Goal: Task Accomplishment & Management: Use online tool/utility

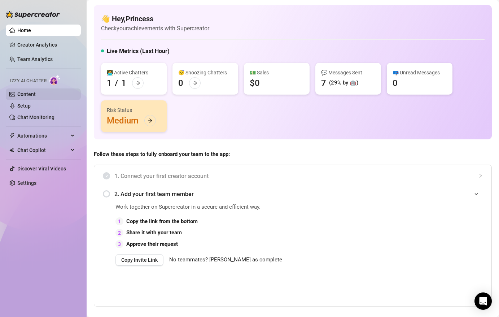
click at [35, 96] on link "Content" at bounding box center [26, 94] width 18 height 6
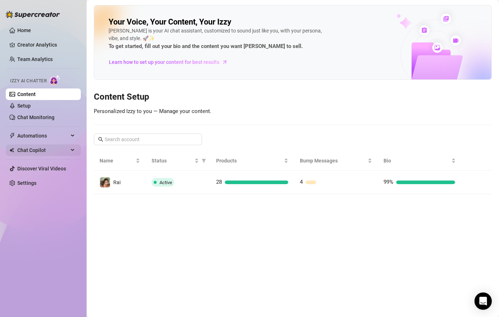
click at [45, 154] on span "Chat Copilot" at bounding box center [42, 150] width 51 height 12
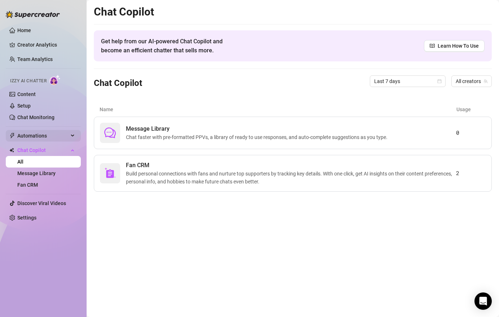
click at [52, 136] on span "Automations" at bounding box center [42, 136] width 51 height 12
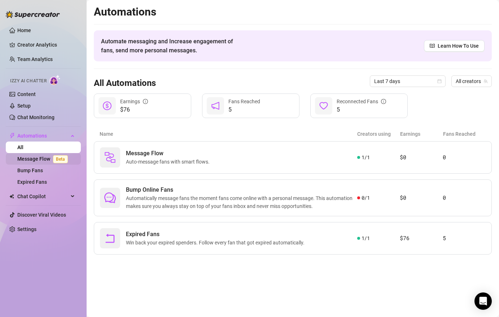
click at [41, 162] on link "Message Flow Beta" at bounding box center [43, 159] width 53 height 6
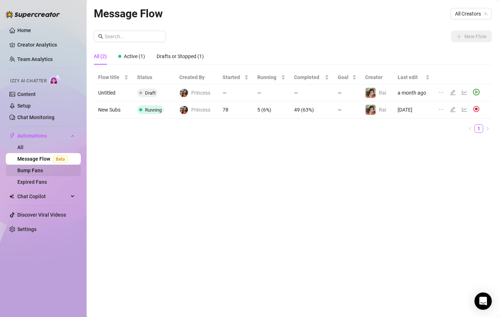
click at [37, 173] on link "Bump Fans" at bounding box center [30, 170] width 26 height 6
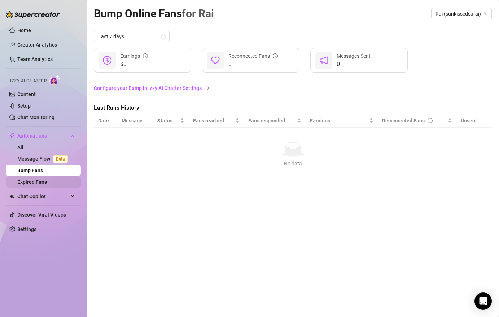
click at [40, 184] on link "Expired Fans" at bounding box center [32, 182] width 30 height 6
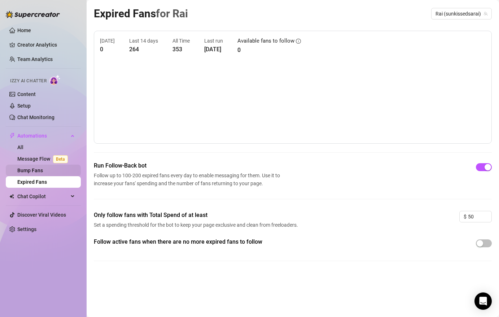
click at [43, 170] on link "Bump Fans" at bounding box center [30, 170] width 26 height 6
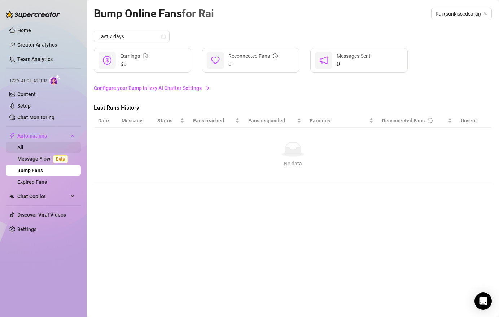
click at [23, 146] on link "All" at bounding box center [20, 147] width 6 height 6
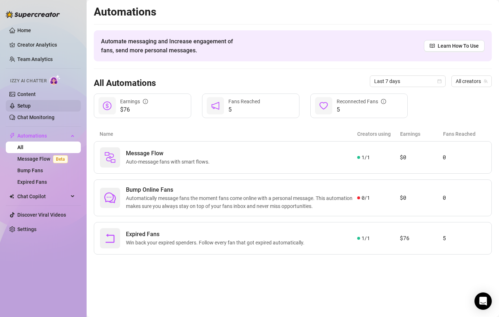
click at [31, 106] on link "Setup" at bounding box center [23, 106] width 13 height 6
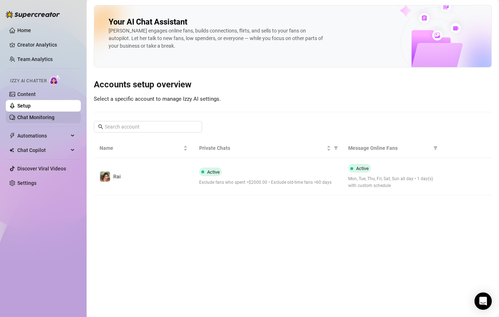
click at [42, 118] on link "Chat Monitoring" at bounding box center [35, 117] width 37 height 6
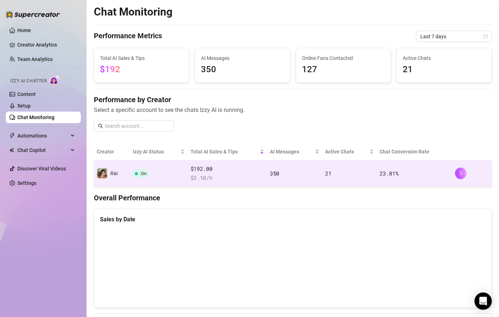
click at [218, 177] on span "$ 3.10 /h" at bounding box center [228, 178] width 74 height 9
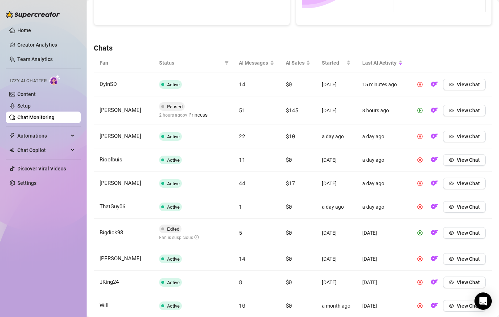
scroll to position [215, 0]
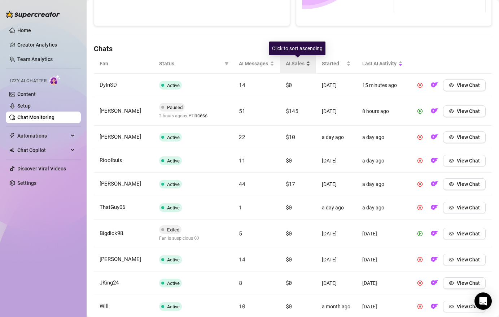
click at [293, 67] on span "AI Sales" at bounding box center [295, 64] width 19 height 8
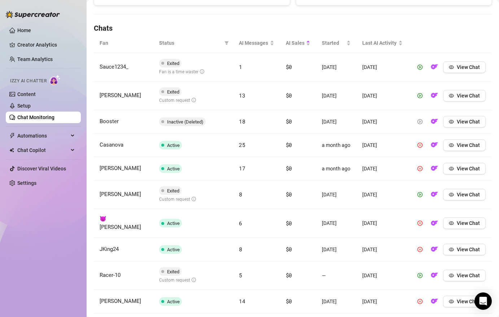
scroll to position [271, 0]
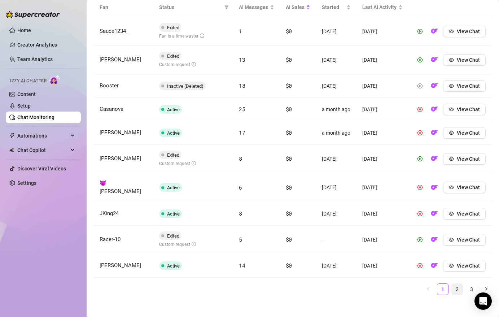
click at [455, 284] on link "2" at bounding box center [457, 289] width 11 height 11
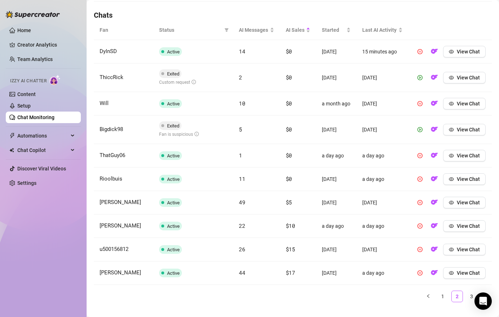
scroll to position [273, 0]
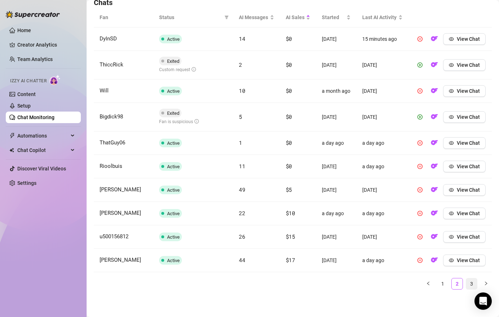
click at [471, 282] on link "3" at bounding box center [471, 283] width 11 height 11
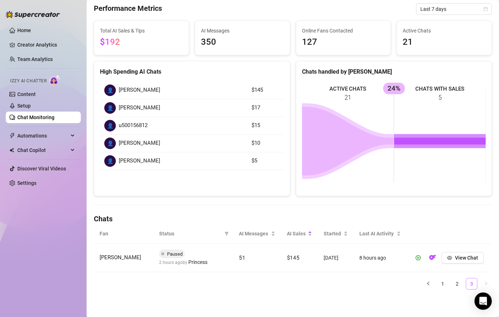
scroll to position [45, 0]
click at [205, 89] on div "👤 [PERSON_NAME]" at bounding box center [173, 90] width 139 height 12
click at [138, 108] on span "[PERSON_NAME]" at bounding box center [139, 108] width 41 height 9
click at [31, 103] on link "Setup" at bounding box center [23, 106] width 13 height 6
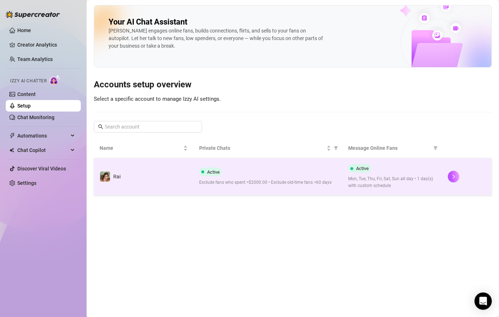
click at [233, 184] on span "Exclude fans who spent >$2000.00 • Exclude old-time fans >60 days" at bounding box center [268, 182] width 138 height 7
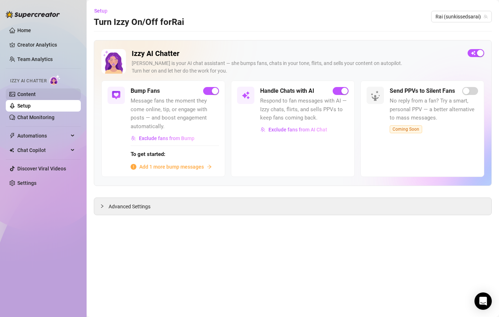
click at [27, 95] on link "Content" at bounding box center [26, 94] width 18 height 6
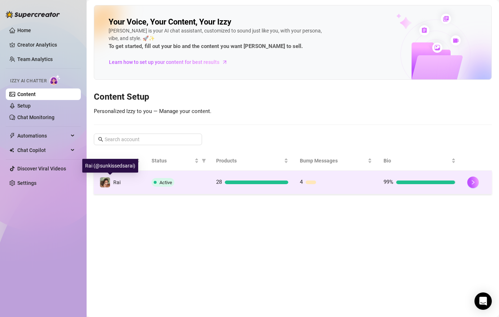
click at [113, 183] on span "Rai" at bounding box center [116, 182] width 7 height 6
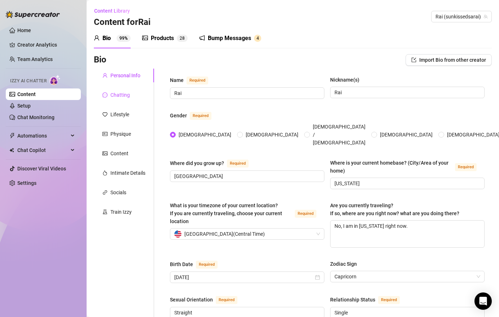
click at [112, 97] on div "Chatting" at bounding box center [119, 95] width 19 height 8
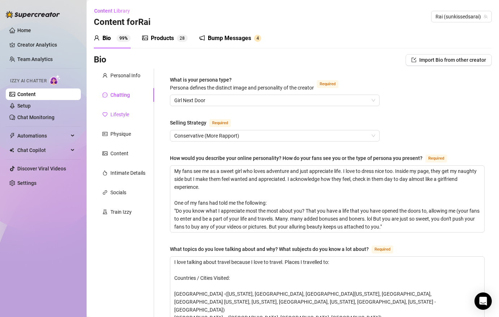
click at [118, 115] on div "Lifestyle" at bounding box center [119, 114] width 19 height 8
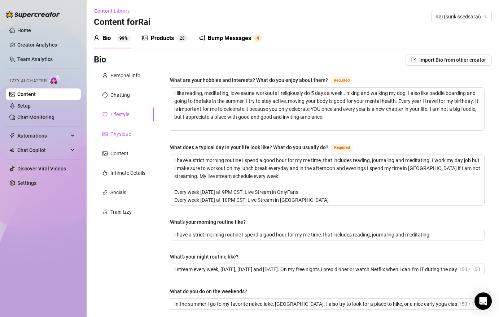
click at [119, 135] on div "Physique" at bounding box center [120, 134] width 21 height 8
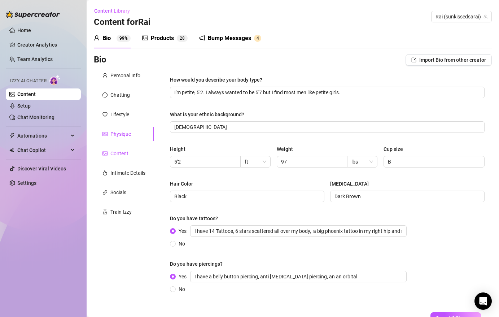
click at [121, 154] on div "Content" at bounding box center [119, 153] width 18 height 8
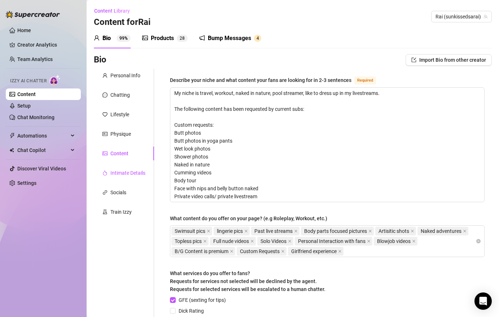
click at [121, 174] on div "Intimate Details" at bounding box center [127, 173] width 35 height 8
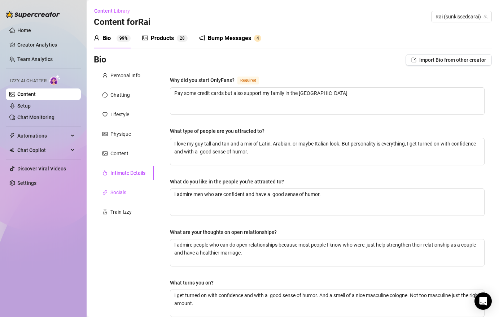
click at [119, 190] on div "Socials" at bounding box center [118, 192] width 16 height 8
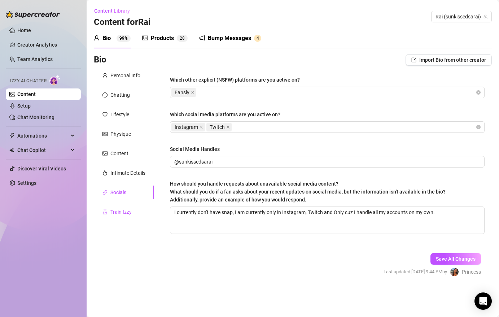
click at [120, 215] on div "Train Izzy" at bounding box center [120, 212] width 21 height 8
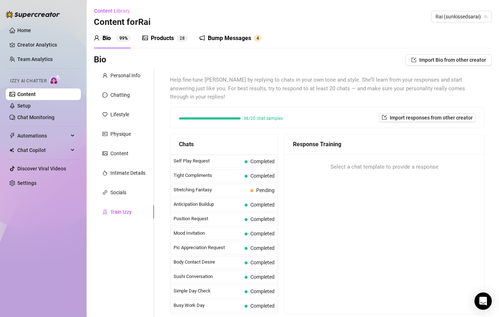
scroll to position [347, 0]
click at [206, 185] on span "Stretching Fantasy" at bounding box center [211, 188] width 74 height 7
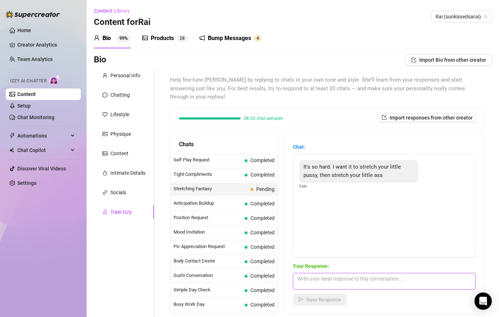
click at [329, 273] on textarea at bounding box center [384, 281] width 183 height 17
type textarea "j"
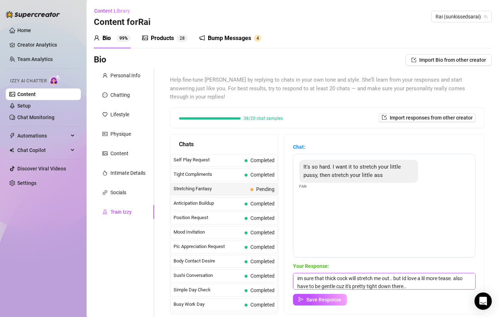
type textarea "im sure that thick cock will stretch me out.. but Id love a lil more tease. als…"
click at [330, 299] on div "Chat: It's so hard. I want it to stretch your little pussy, then stretch your l…" at bounding box center [384, 224] width 200 height 180
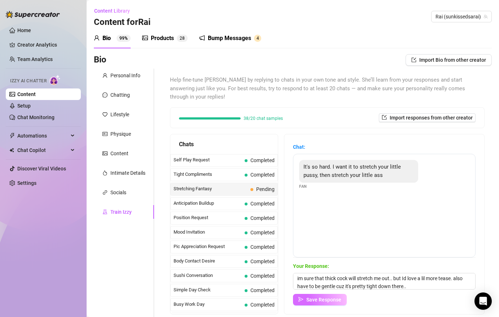
click at [330, 294] on button "Save Response" at bounding box center [320, 300] width 54 height 12
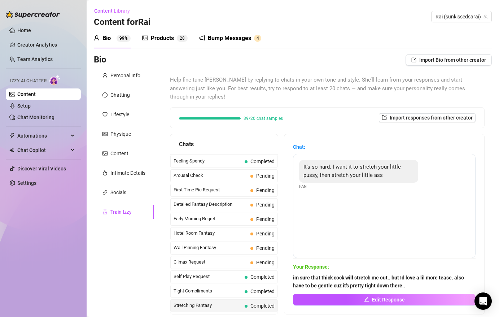
scroll to position [231, 0]
click at [240, 185] on span "First Time Pic Request" at bounding box center [211, 188] width 74 height 7
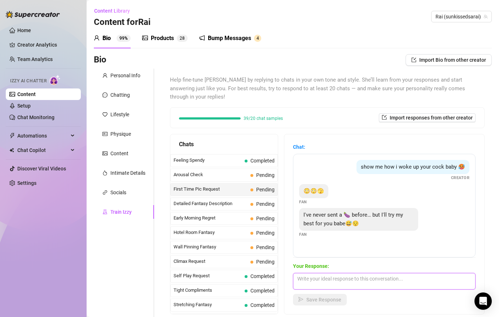
click at [360, 274] on textarea at bounding box center [384, 281] width 183 height 17
type textarea "don't be shy, but I completely understand if you're not comfortable I would res…"
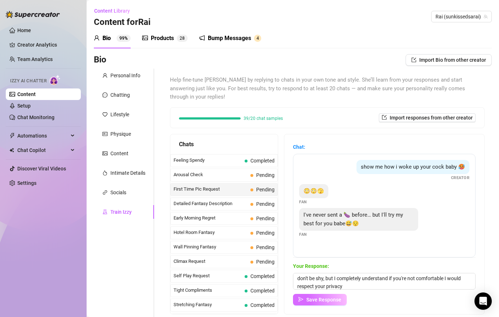
click at [334, 297] on span "Save Response" at bounding box center [323, 300] width 35 height 6
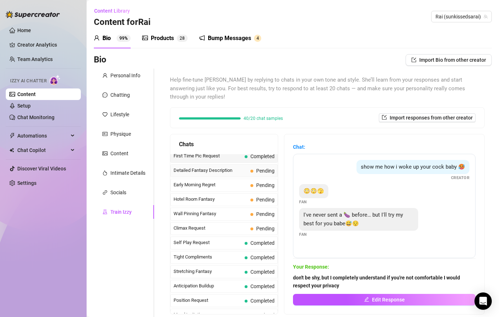
scroll to position [265, 0]
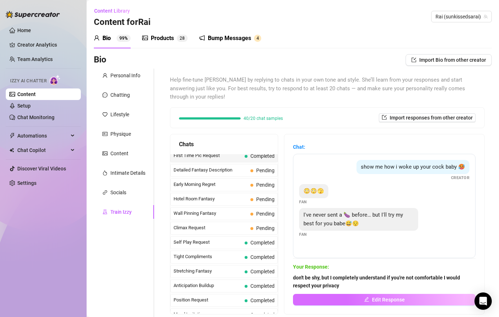
click at [358, 294] on button "Edit Response" at bounding box center [384, 300] width 183 height 12
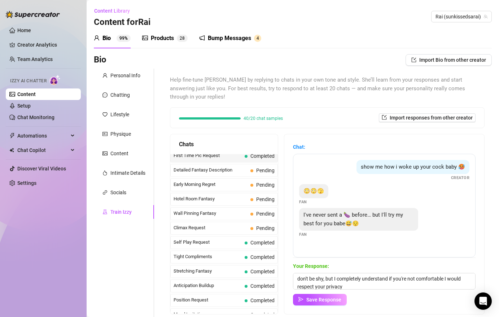
click at [354, 281] on div "Your Response: don't be shy, but I completely understand if you're not comforta…" at bounding box center [384, 283] width 183 height 43
click at [352, 276] on textarea "don't be shy, but I completely understand if you're not comfortable I would res…" at bounding box center [384, 281] width 183 height 17
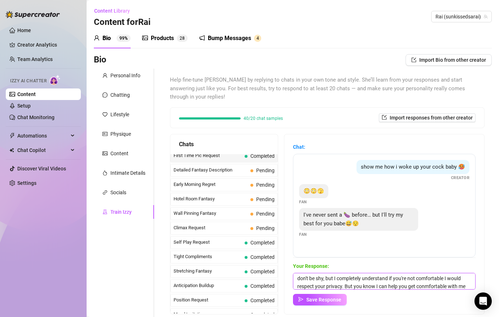
click at [438, 280] on textarea "don't be shy, but I completely understand if you're not comfortable I would res…" at bounding box center [384, 281] width 183 height 17
click at [423, 278] on textarea "don't be shy, but I completely understand if you're not comfortable I would res…" at bounding box center [384, 281] width 183 height 17
click at [422, 277] on textarea "don't be shy, but I completely understand if you're not comfortable I would res…" at bounding box center [384, 281] width 183 height 17
click at [469, 279] on textarea "don't be shy, but I completely understand if you're not comfortable I would res…" at bounding box center [384, 281] width 183 height 17
type textarea "don't be shy, but I completely understand if you're not comfortable I would res…"
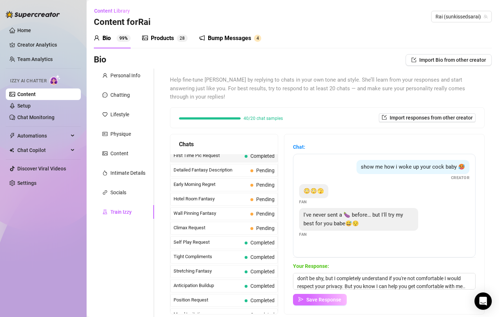
click at [318, 295] on button "Save Response" at bounding box center [320, 300] width 54 height 12
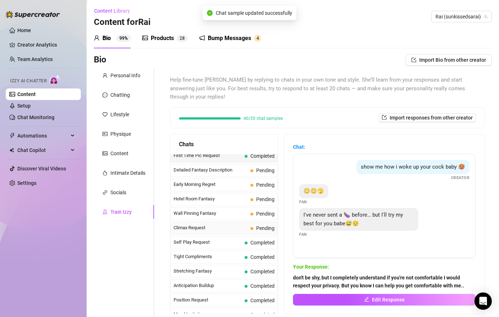
click at [221, 224] on span "Climax Request" at bounding box center [211, 227] width 74 height 7
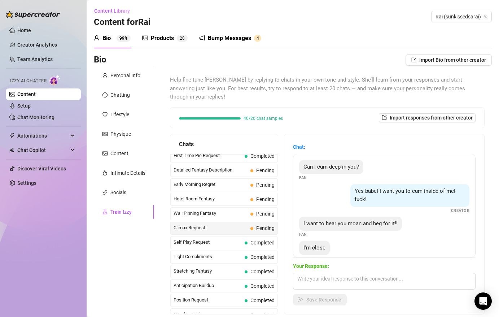
scroll to position [10, 0]
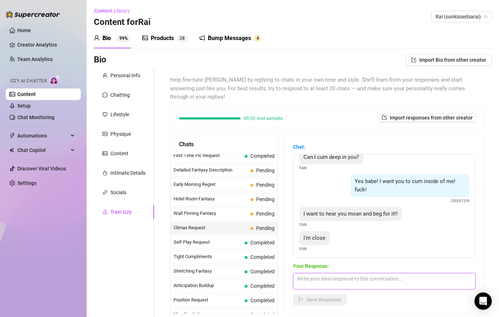
click at [323, 273] on textarea at bounding box center [384, 281] width 183 height 17
type textarea "Cum for me bb!"
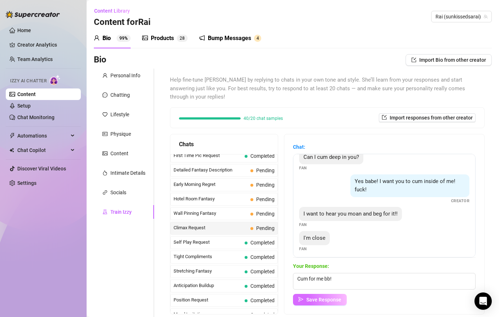
click at [306, 294] on button "Save Response" at bounding box center [320, 300] width 54 height 12
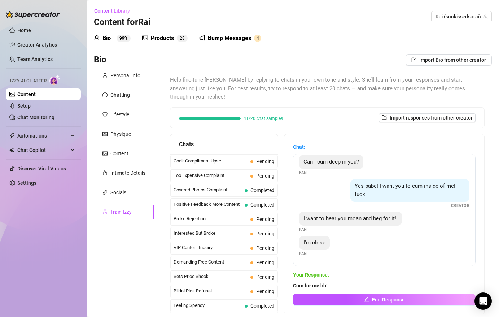
scroll to position [101, 0]
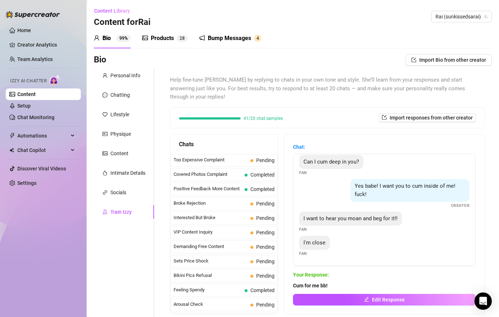
click at [328, 281] on span "Cum for me bb!" at bounding box center [384, 285] width 183 height 8
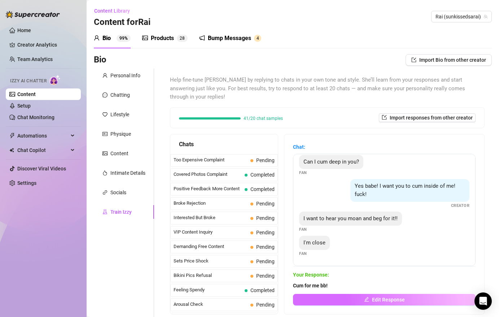
click at [346, 294] on button "Edit Response" at bounding box center [384, 300] width 183 height 12
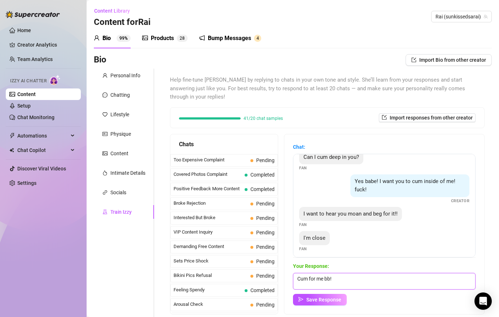
click at [338, 273] on textarea "Cum for me bb!" at bounding box center [384, 281] width 183 height 17
click at [298, 273] on textarea "Cum for me bb!" at bounding box center [384, 281] width 183 height 17
click at [353, 273] on textarea "Cum for me bb!" at bounding box center [384, 281] width 183 height 17
click at [301, 273] on textarea "Cum for me bb!" at bounding box center [384, 281] width 183 height 17
click at [297, 273] on textarea "Cum for me bb!" at bounding box center [384, 281] width 183 height 17
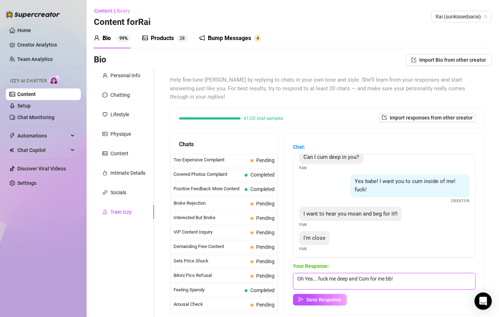
click at [363, 273] on textarea "Oh Yes... fuck me deep and Cum for me bb!" at bounding box center [384, 281] width 183 height 17
type textarea "Oh Yes... fuck me deep and cum for me bb!"
click at [336, 294] on button "Save Response" at bounding box center [320, 300] width 54 height 12
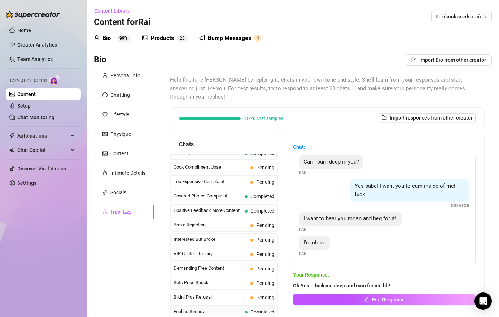
scroll to position [85, 0]
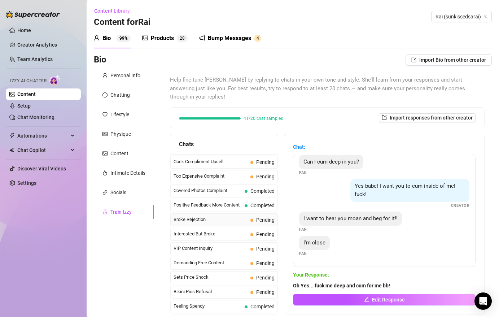
click at [200, 216] on span "Broke Rejection" at bounding box center [211, 219] width 74 height 7
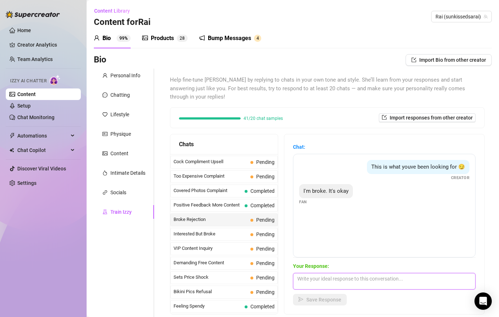
click at [322, 273] on textarea at bounding box center [384, 281] width 183 height 17
type textarea "no worries, ti will be there when you are ready for it."
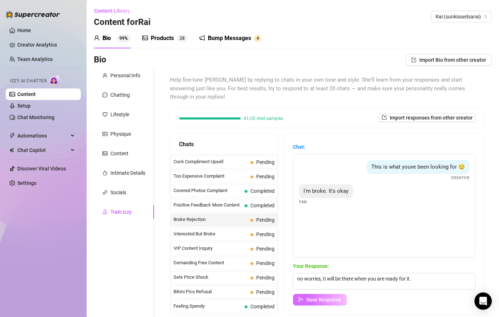
click at [334, 297] on span "Save Response" at bounding box center [323, 300] width 35 height 6
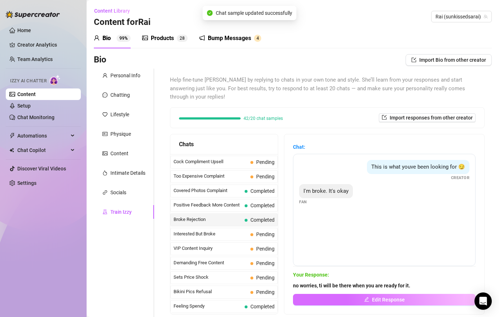
click at [401, 297] on span "Edit Response" at bounding box center [388, 300] width 33 height 6
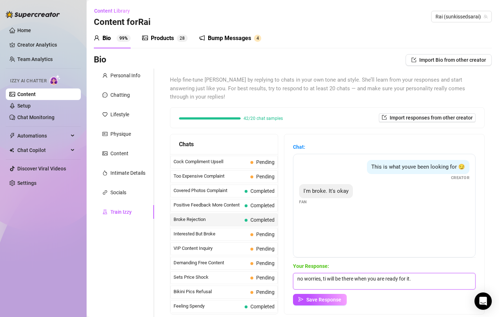
click at [415, 273] on textarea "no worries, ti will be there when you are ready for it." at bounding box center [384, 281] width 183 height 17
type textarea "no worries, ti will be there when you are ready for it boo"
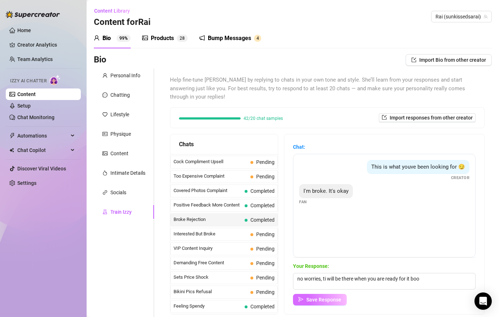
click at [336, 297] on span "Save Response" at bounding box center [323, 300] width 35 height 6
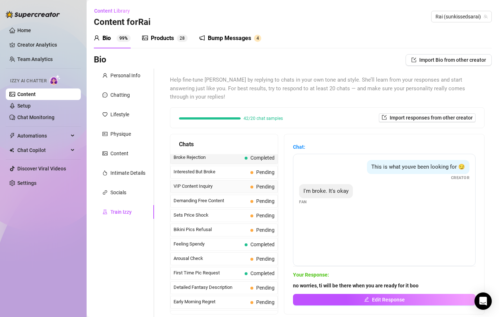
scroll to position [152, 0]
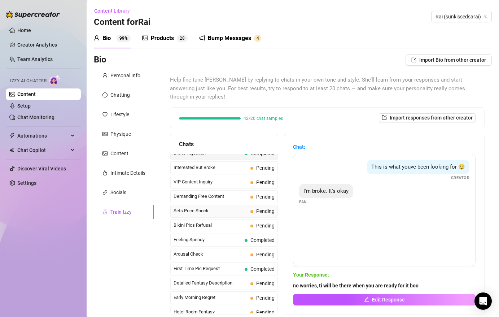
click at [223, 207] on span "Sets Price Shock" at bounding box center [211, 210] width 74 height 7
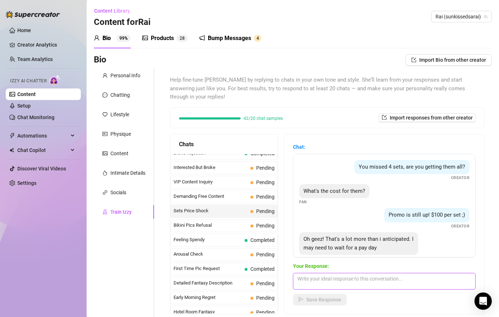
click at [315, 277] on textarea at bounding box center [384, 281] width 183 height 17
click at [413, 273] on textarea "I don't do this all the time, but if too high what is yoiur budget?" at bounding box center [384, 281] width 183 height 17
drag, startPoint x: 337, startPoint y: 289, endPoint x: 425, endPoint y: 265, distance: 91.4
click at [425, 265] on div "Your Response: I don't do this all the time, but if too high what is your budge…" at bounding box center [384, 283] width 183 height 43
drag, startPoint x: 449, startPoint y: 272, endPoint x: 357, endPoint y: 271, distance: 91.7
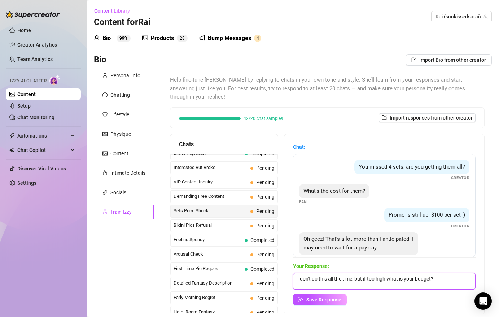
click at [357, 273] on textarea "I don't do this all the time, but if too high what is your budget?" at bounding box center [384, 281] width 183 height 17
click at [297, 273] on textarea "I don't do this all the time, but if too high what is your budget?" at bounding box center [384, 281] width 183 height 17
click at [410, 273] on textarea "It will be worth it...but I don't do this all the time, but if too high what is…" at bounding box center [384, 281] width 183 height 17
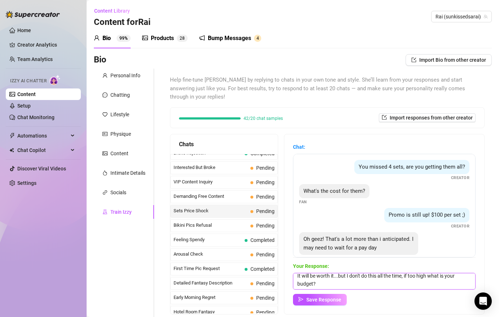
drag, startPoint x: 430, startPoint y: 270, endPoint x: 456, endPoint y: 287, distance: 31.6
click at [456, 287] on div "Your Response: It will be worth it...but I don't do this all the time, if too h…" at bounding box center [384, 283] width 183 height 43
type textarea "It will be worth it...but I don't do this all the time, if too high can let me …"
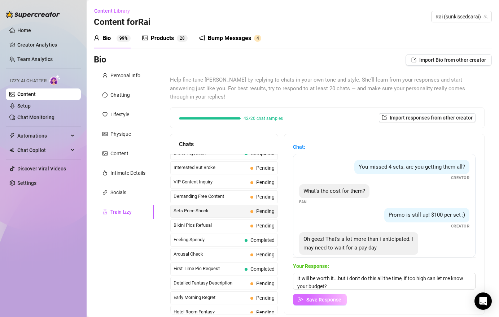
click at [338, 297] on span "Save Response" at bounding box center [323, 300] width 35 height 6
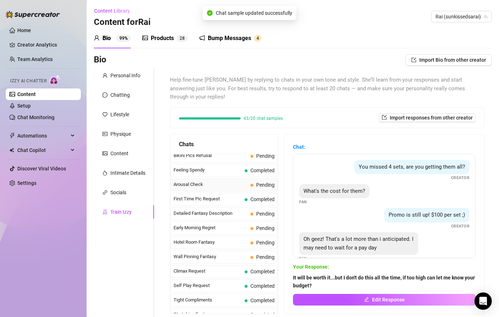
scroll to position [229, 0]
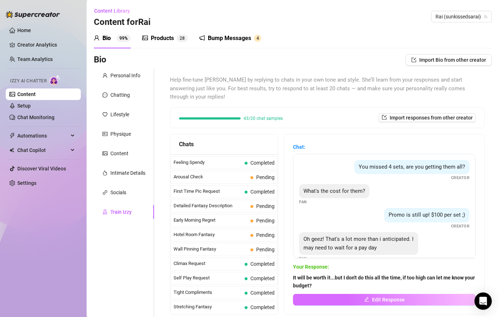
click at [343, 294] on button "Edit Response" at bounding box center [384, 300] width 183 height 12
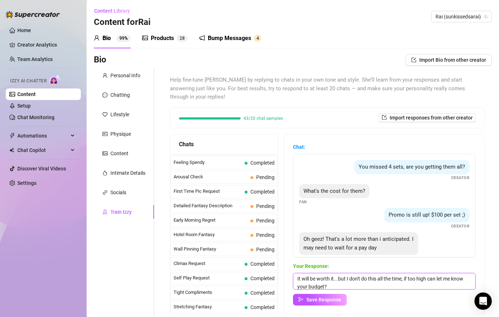
click at [364, 273] on textarea "It will be worth it...but I don't do this all the time, if too high can let me …" at bounding box center [384, 281] width 183 height 17
click at [420, 273] on textarea "It will be worth it...but I don't ever do this this all the time, if too high c…" at bounding box center [384, 281] width 183 height 17
type textarea "It will be worth it...but I don't ever do this but I know you'd enjoy it, if to…"
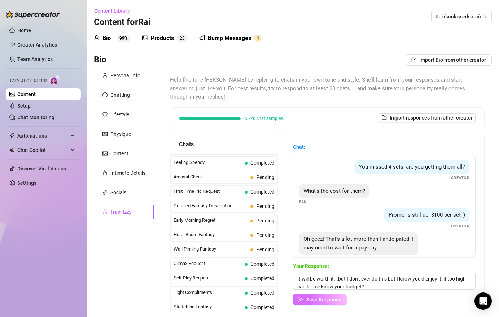
click at [329, 294] on button "Save Response" at bounding box center [320, 300] width 54 height 12
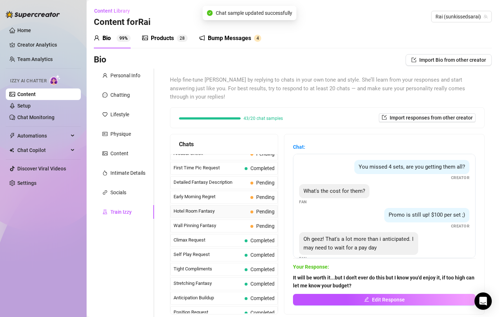
scroll to position [254, 0]
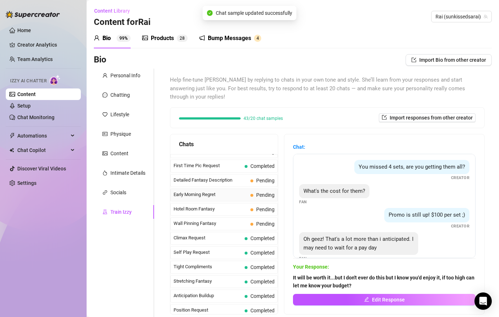
click at [227, 191] on span "Early Morning Regret" at bounding box center [211, 194] width 74 height 7
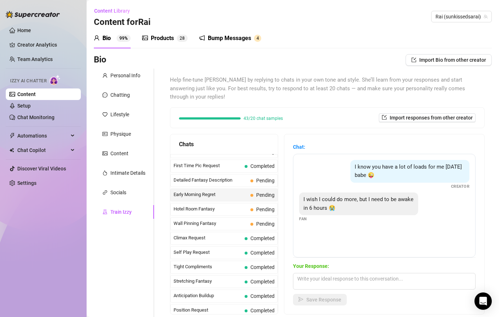
click at [327, 263] on strong "Your Response:" at bounding box center [311, 266] width 36 height 6
click at [327, 262] on span "Your Response:" at bounding box center [384, 266] width 183 height 8
click at [326, 273] on textarea at bounding box center [384, 281] width 183 height 17
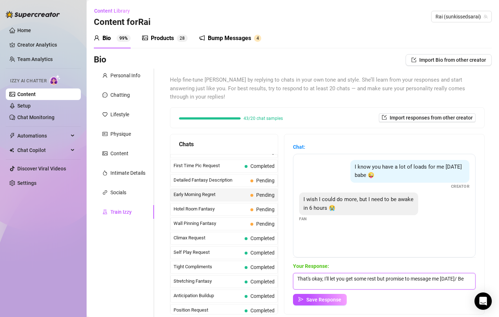
scroll to position [0, 0]
type textarea "That's okay, I'll let you get some rest but promise to message me [DATE]/ Be wa…"
click at [310, 297] on span "Save Response" at bounding box center [323, 300] width 35 height 6
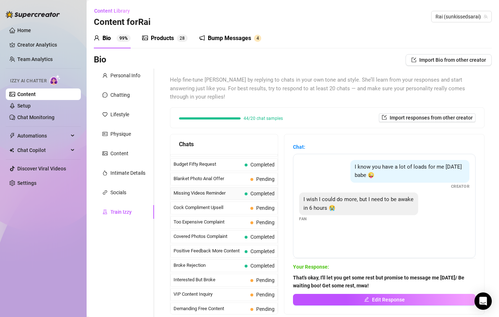
scroll to position [48, 0]
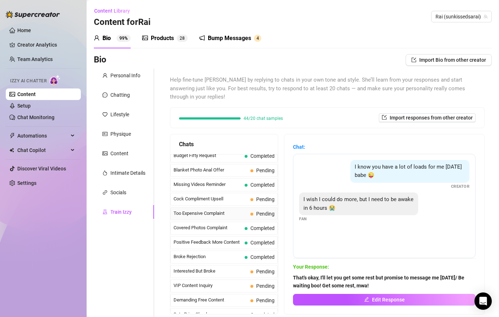
click at [218, 210] on span "Too Expensive Complaint" at bounding box center [211, 213] width 74 height 7
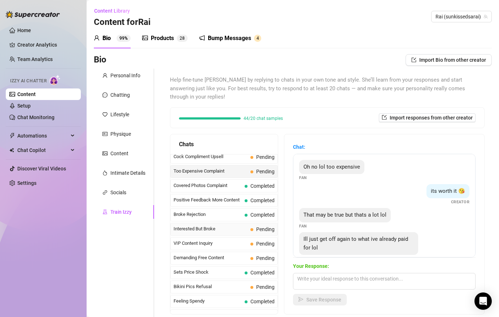
scroll to position [92, 0]
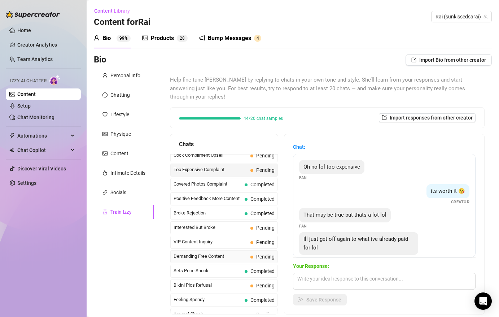
click at [216, 253] on span "Demanding Free Content" at bounding box center [211, 256] width 74 height 7
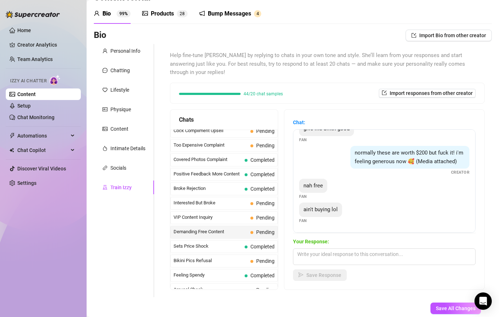
scroll to position [25, 0]
click at [324, 248] on textarea at bounding box center [384, 256] width 183 height 17
click at [219, 213] on span "VIP Content Inquiry" at bounding box center [211, 216] width 74 height 7
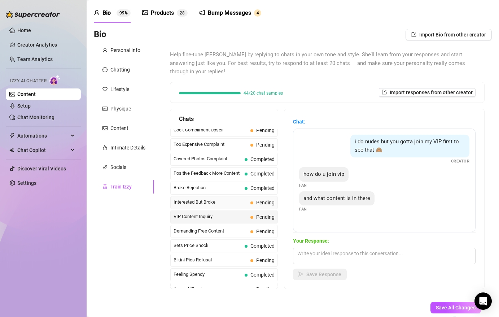
click at [216, 196] on div "Interested But Broke Pending" at bounding box center [224, 202] width 108 height 13
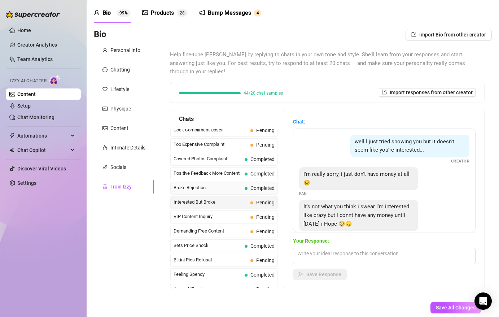
click at [216, 184] on span "Broke Rejection" at bounding box center [208, 187] width 68 height 7
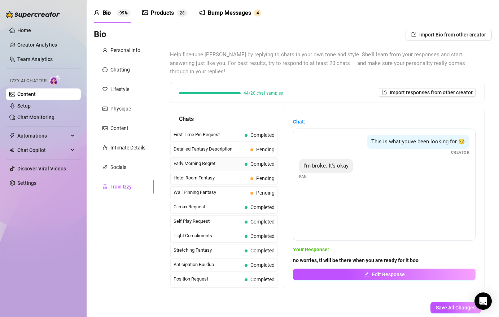
scroll to position [0, 0]
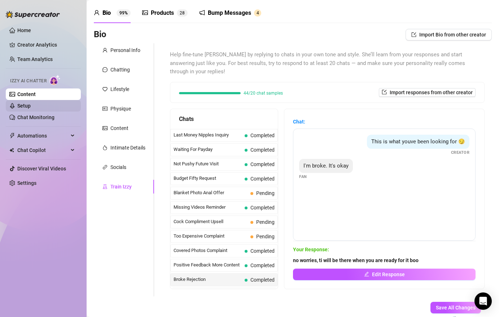
click at [31, 107] on link "Setup" at bounding box center [23, 106] width 13 height 6
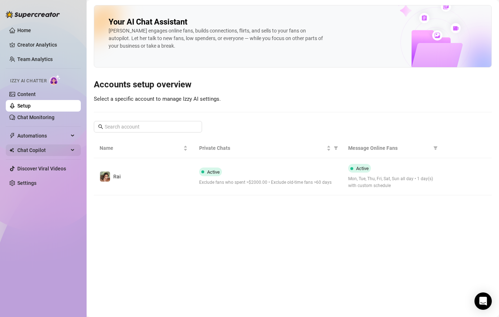
click at [42, 149] on span "Chat Copilot" at bounding box center [42, 150] width 51 height 12
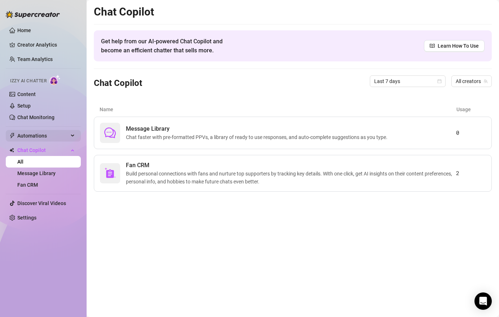
click at [44, 137] on span "Automations" at bounding box center [42, 136] width 51 height 12
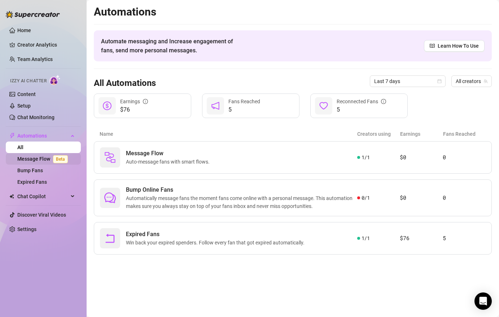
click at [43, 161] on link "Message Flow Beta" at bounding box center [43, 159] width 53 height 6
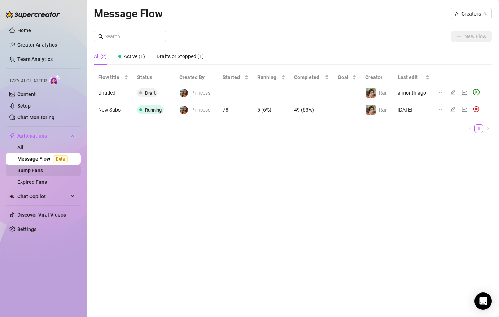
click at [43, 173] on link "Bump Fans" at bounding box center [30, 170] width 26 height 6
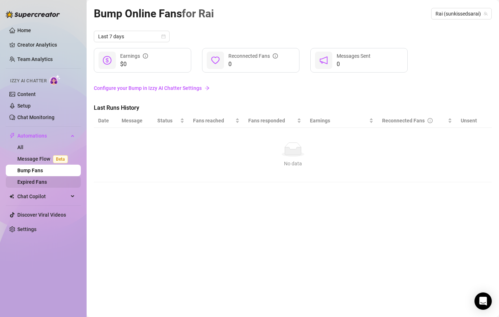
click at [43, 185] on link "Expired Fans" at bounding box center [32, 182] width 30 height 6
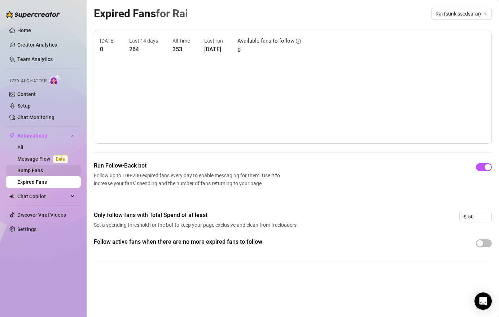
click at [43, 172] on link "Bump Fans" at bounding box center [30, 170] width 26 height 6
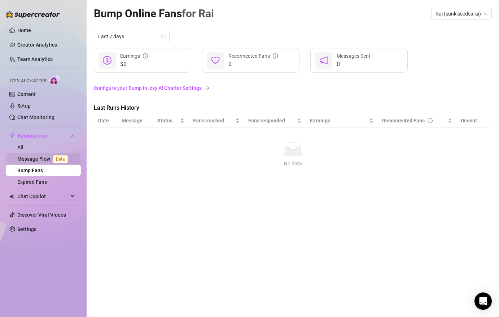
click at [44, 161] on link "Message Flow Beta" at bounding box center [43, 159] width 53 height 6
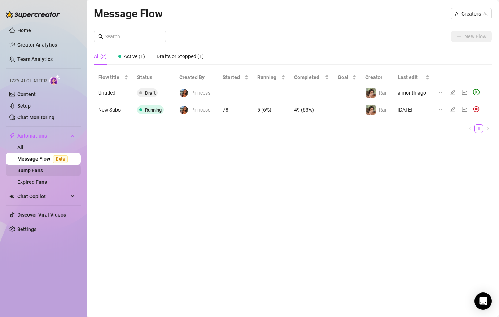
click at [41, 171] on link "Bump Fans" at bounding box center [30, 170] width 26 height 6
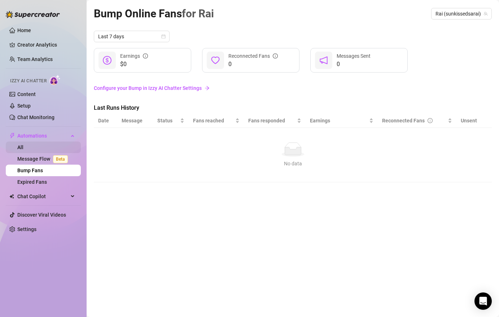
click at [23, 147] on link "All" at bounding box center [20, 147] width 6 height 6
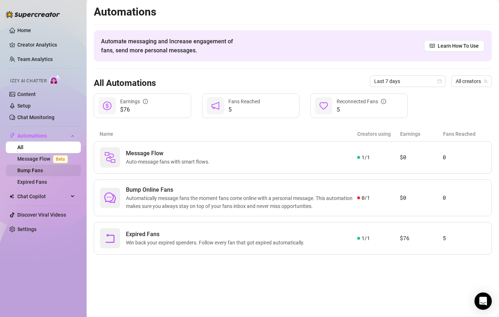
click at [35, 167] on link "Bump Fans" at bounding box center [30, 170] width 26 height 6
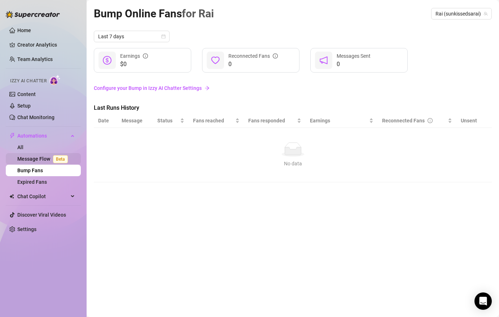
click at [36, 158] on link "Message Flow Beta" at bounding box center [43, 159] width 53 height 6
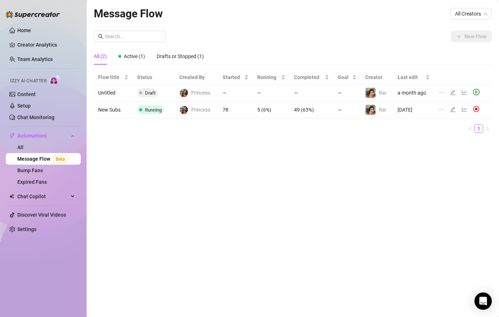
click at [259, 110] on td "5 (6%)" at bounding box center [271, 109] width 37 height 17
click at [464, 109] on icon "line-chart" at bounding box center [465, 109] width 6 height 6
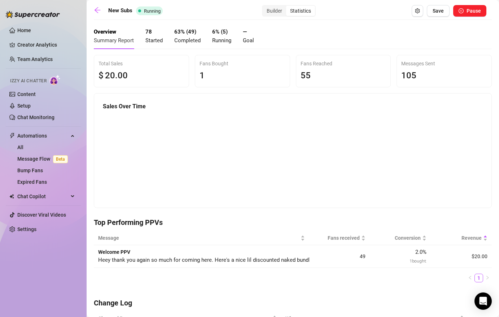
click at [155, 39] on span "Started" at bounding box center [153, 40] width 17 height 6
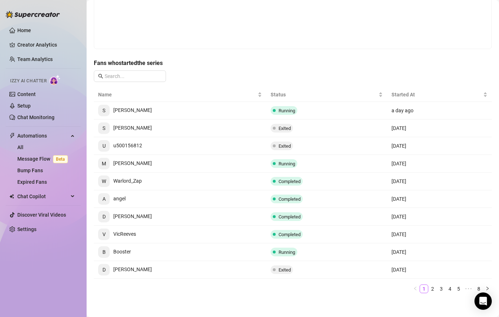
scroll to position [124, 0]
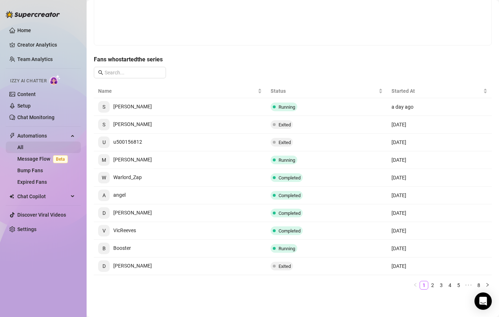
click at [20, 145] on link "All" at bounding box center [20, 147] width 6 height 6
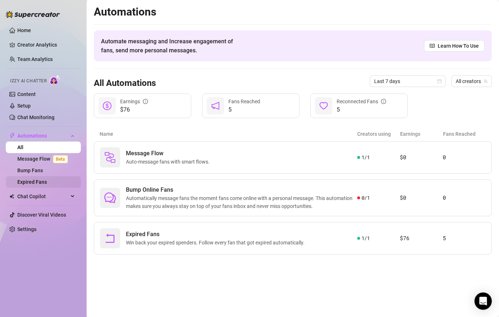
click at [35, 179] on link "Expired Fans" at bounding box center [32, 182] width 30 height 6
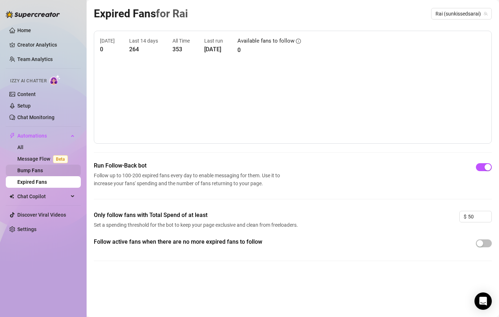
click at [35, 167] on link "Bump Fans" at bounding box center [30, 170] width 26 height 6
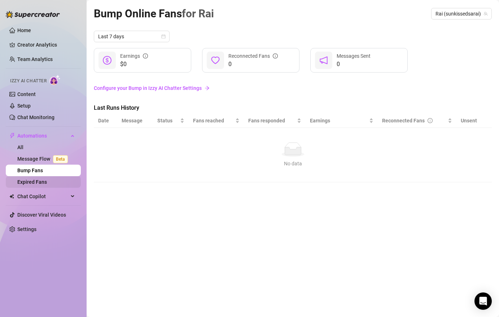
click at [35, 179] on link "Expired Fans" at bounding box center [32, 182] width 30 height 6
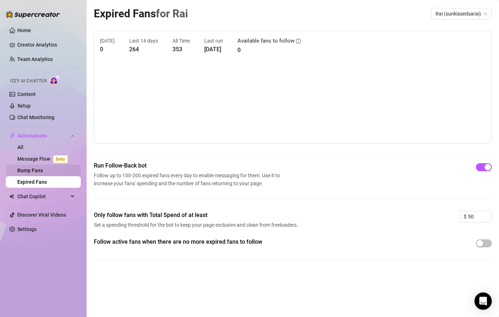
click at [34, 171] on link "Bump Fans" at bounding box center [30, 170] width 26 height 6
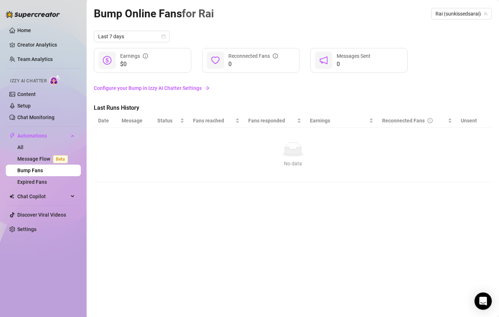
click at [43, 169] on link "Bump Fans" at bounding box center [30, 170] width 26 height 6
click at [47, 184] on link "Expired Fans" at bounding box center [32, 182] width 30 height 6
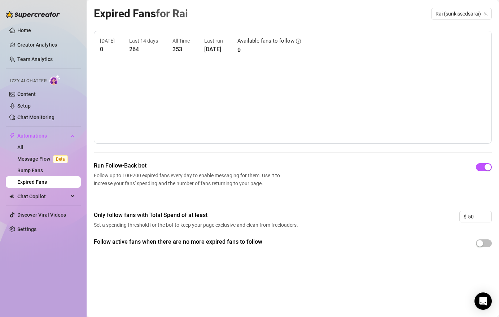
click at [362, 80] on canvas at bounding box center [293, 101] width 386 height 72
click at [359, 74] on canvas at bounding box center [293, 101] width 386 height 72
click at [351, 78] on canvas at bounding box center [293, 101] width 386 height 72
click at [46, 195] on span "Chat Copilot" at bounding box center [42, 197] width 51 height 12
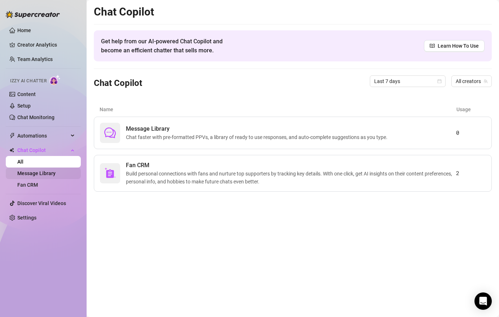
click at [47, 171] on link "Message Library" at bounding box center [36, 173] width 38 height 6
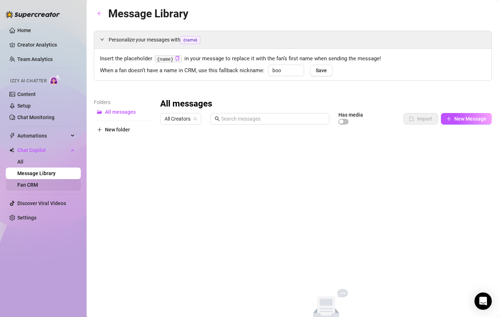
click at [38, 182] on link "Fan CRM" at bounding box center [27, 185] width 21 height 6
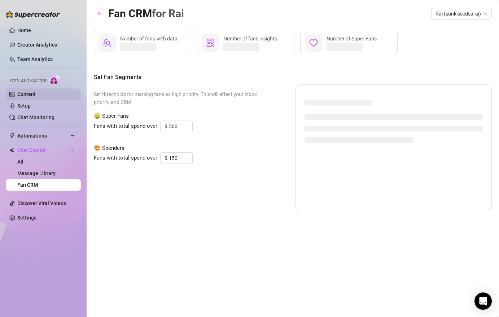
click at [36, 92] on link "Content" at bounding box center [26, 94] width 18 height 6
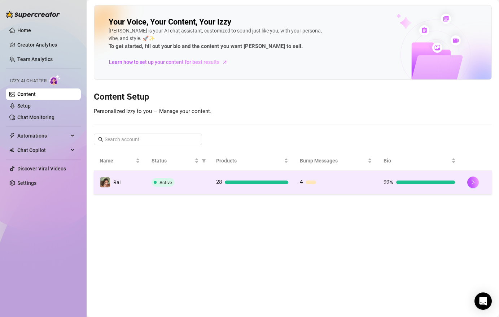
click at [300, 181] on td "4" at bounding box center [336, 182] width 84 height 23
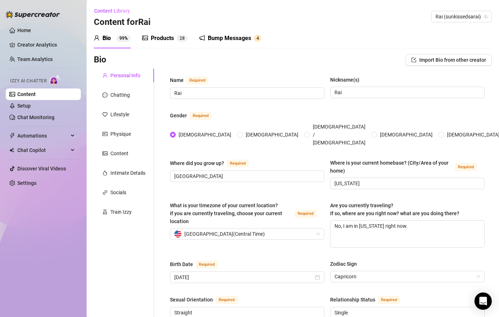
click at [162, 41] on div "Products" at bounding box center [162, 38] width 23 height 9
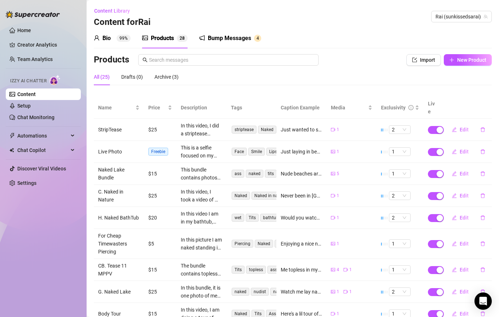
click at [227, 40] on div "Bump Messages" at bounding box center [229, 38] width 43 height 9
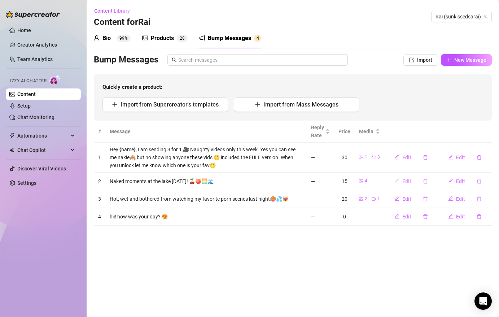
click at [403, 180] on button "Edit" at bounding box center [403, 181] width 29 height 12
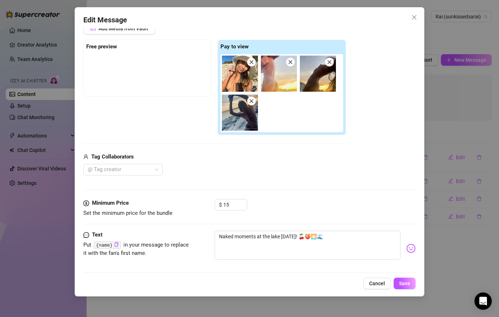
scroll to position [75, 0]
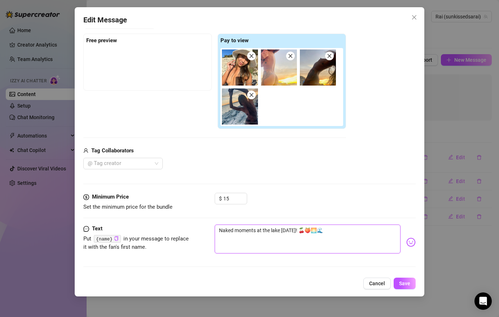
click at [288, 230] on textarea "Naked moments at the lake [DATE]! 🍒🍑🌅🌊" at bounding box center [307, 238] width 185 height 29
type textarea "Naked moments at the lake! 🍒🍑🌅🌊"
click at [406, 285] on span "Save" at bounding box center [404, 283] width 11 height 6
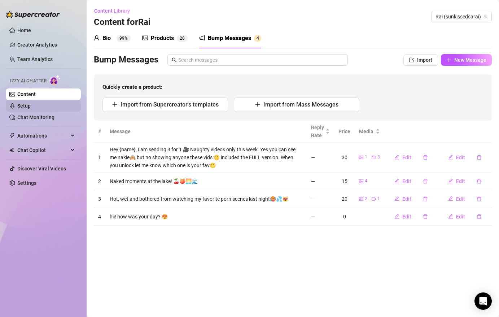
click at [31, 108] on link "Setup" at bounding box center [23, 106] width 13 height 6
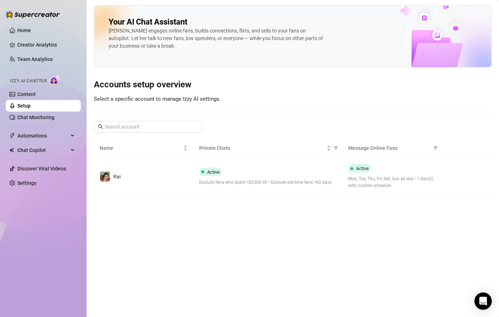
click at [43, 125] on ul "Home Creator Analytics Team Analytics Izzy AI Chatter Content Setup Chat Monito…" at bounding box center [43, 107] width 75 height 170
click at [36, 97] on link "Content" at bounding box center [26, 94] width 18 height 6
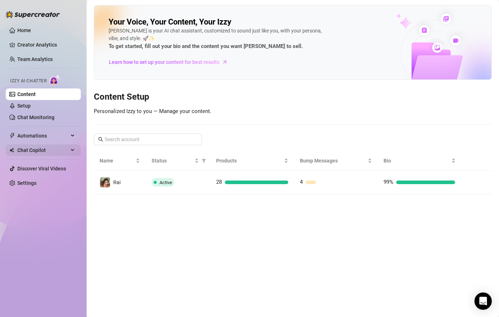
click at [40, 154] on span "Chat Copilot" at bounding box center [42, 150] width 51 height 12
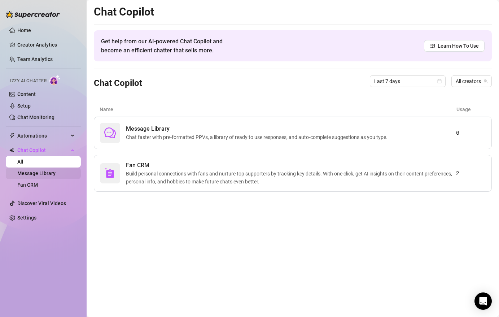
click at [40, 176] on link "Message Library" at bounding box center [36, 173] width 38 height 6
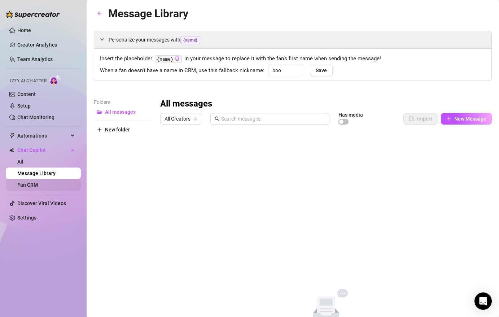
click at [36, 185] on link "Fan CRM" at bounding box center [27, 185] width 21 height 6
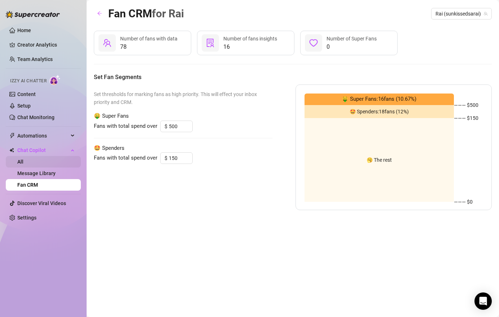
click at [23, 165] on link "All" at bounding box center [20, 162] width 6 height 6
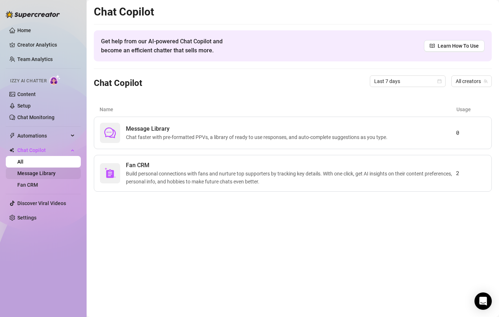
click at [43, 176] on link "Message Library" at bounding box center [36, 173] width 38 height 6
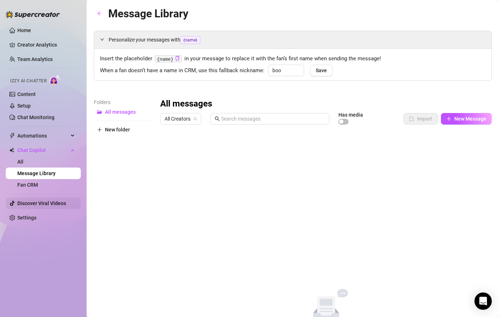
click at [36, 206] on link "Discover Viral Videos" at bounding box center [41, 203] width 49 height 6
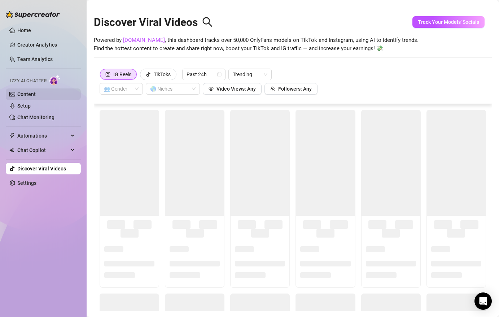
click at [36, 95] on link "Content" at bounding box center [26, 94] width 18 height 6
